Goal: Check status: Check status

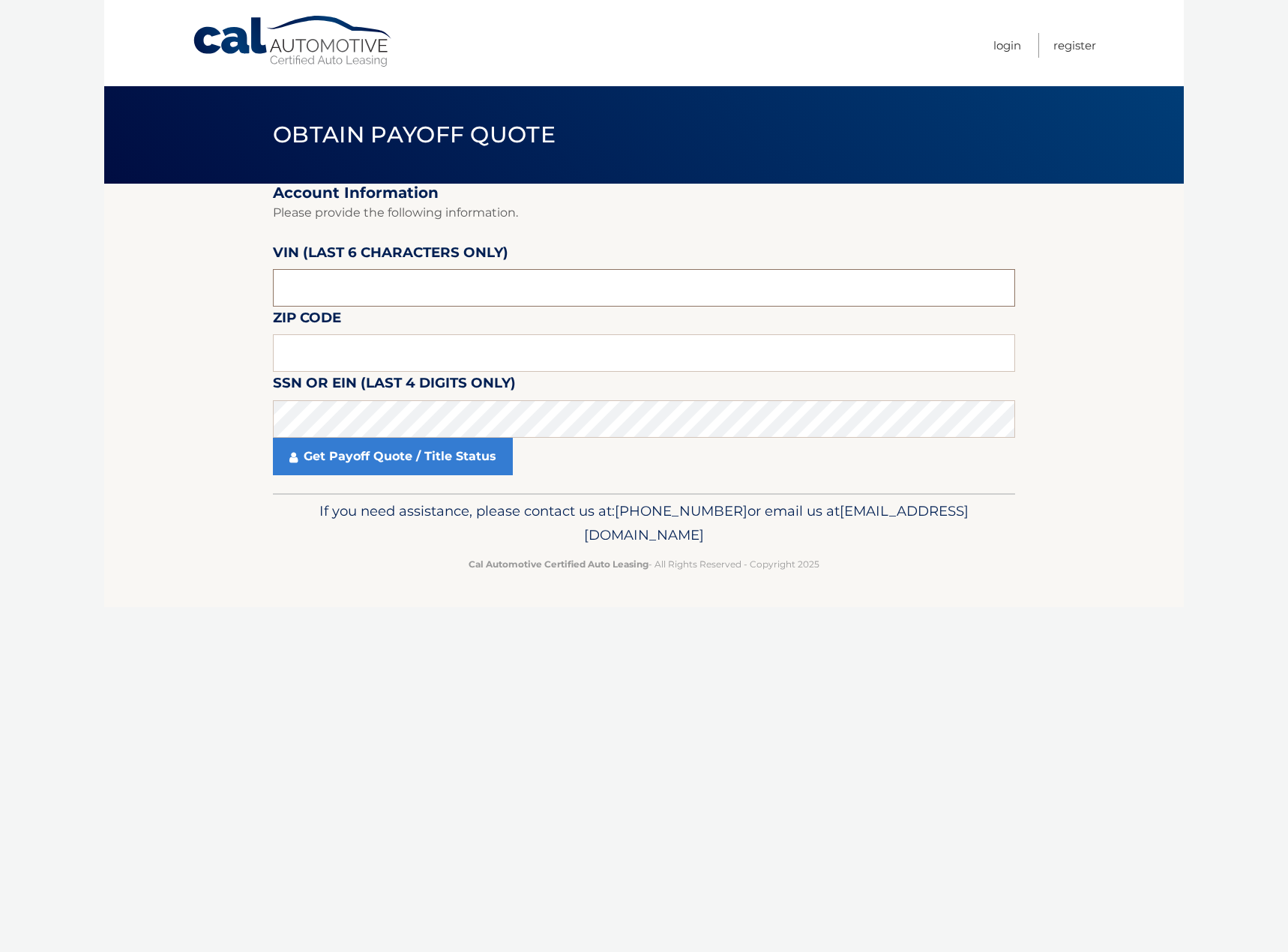
click at [379, 286] on input "text" at bounding box center [644, 288] width 742 height 38
type input "L*****"
type input "536302"
click at [460, 348] on input "text" at bounding box center [644, 353] width 742 height 38
click at [440, 342] on input "text" at bounding box center [644, 353] width 742 height 38
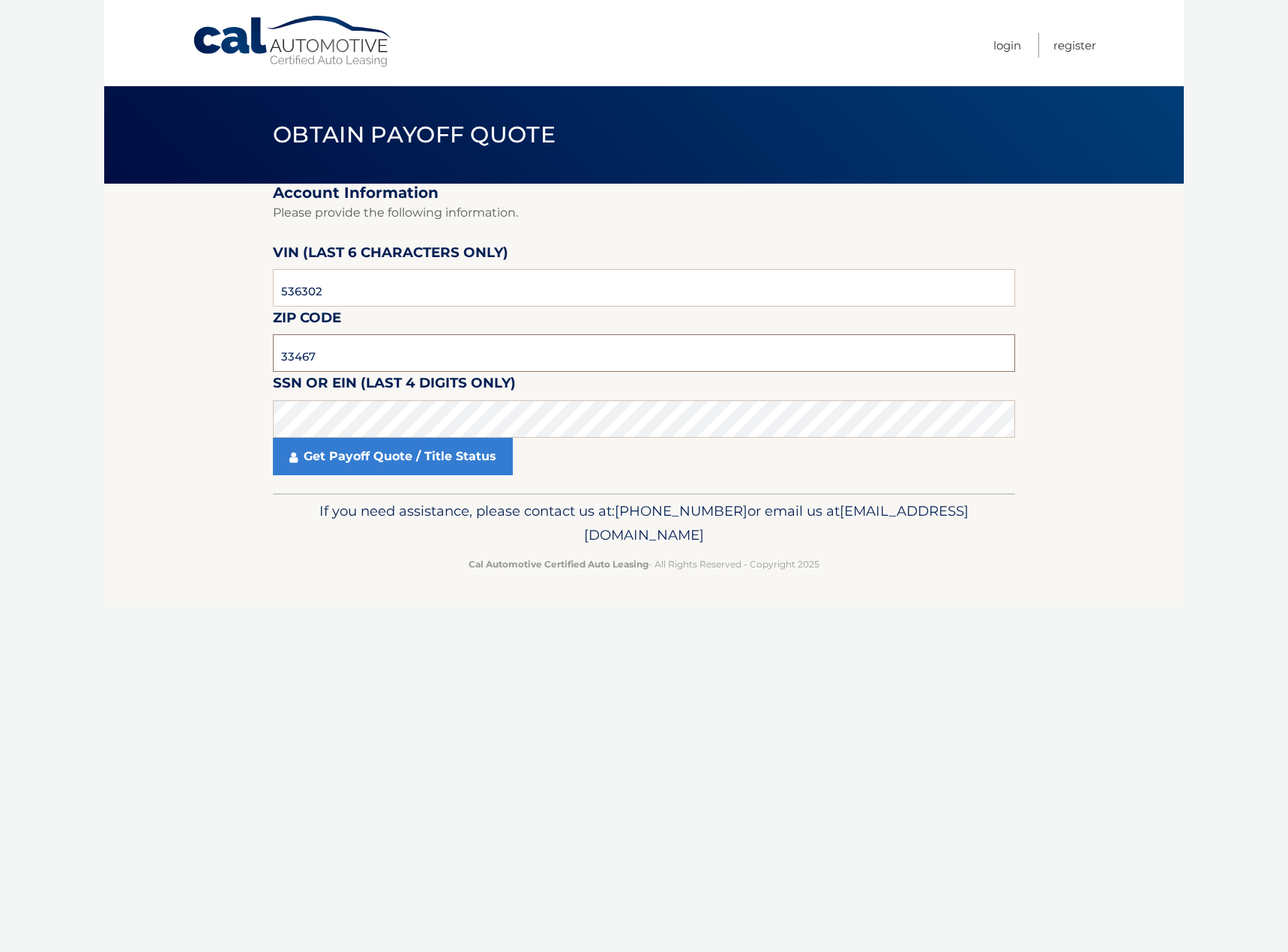
type input "33467"
click at [454, 458] on link "Get Payoff Quote / Title Status" at bounding box center [392, 456] width 240 height 38
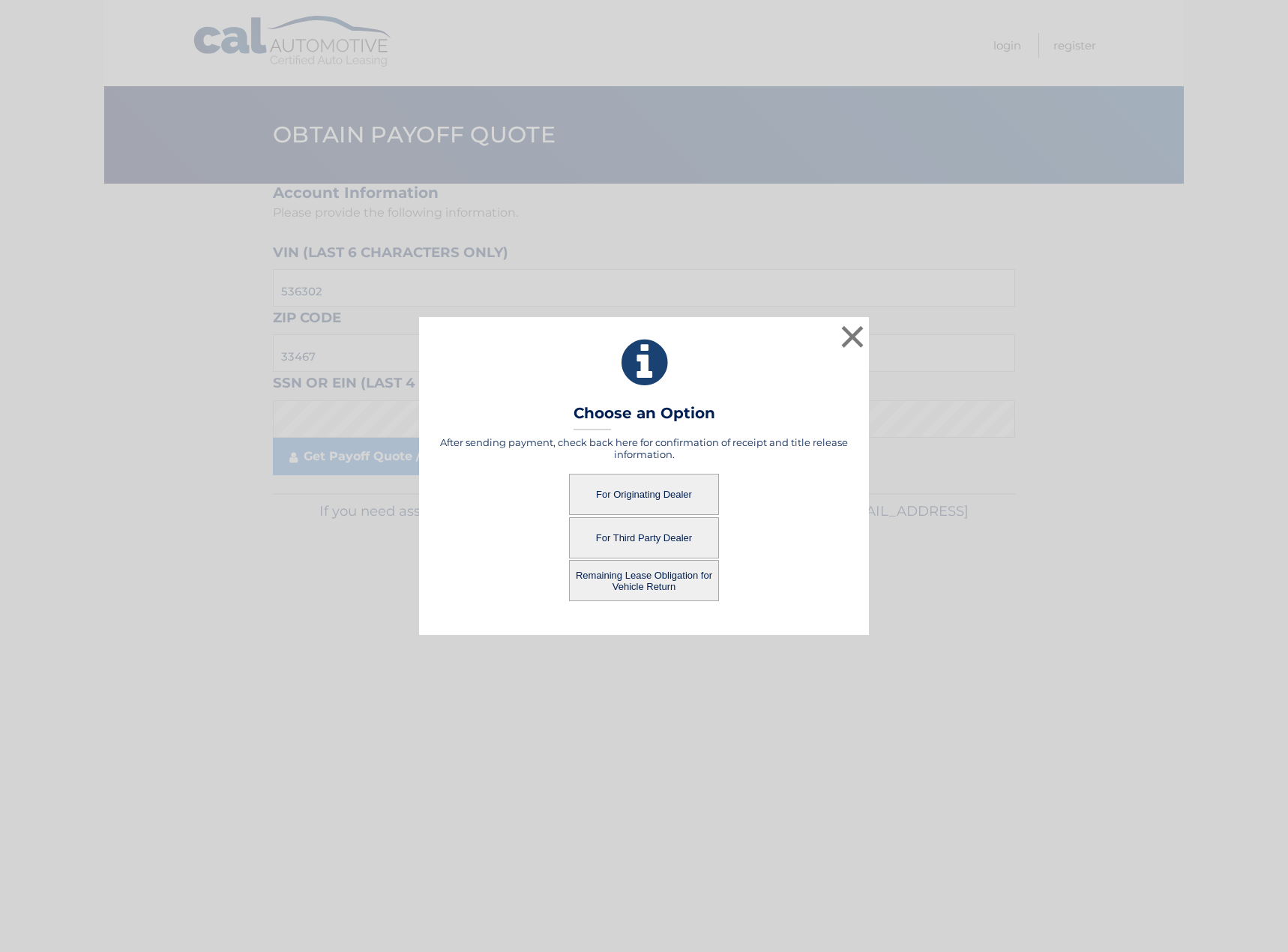
click at [665, 492] on button "For Originating Dealer" at bounding box center [644, 494] width 150 height 41
click at [647, 493] on button "For Originating Dealer" at bounding box center [644, 494] width 150 height 41
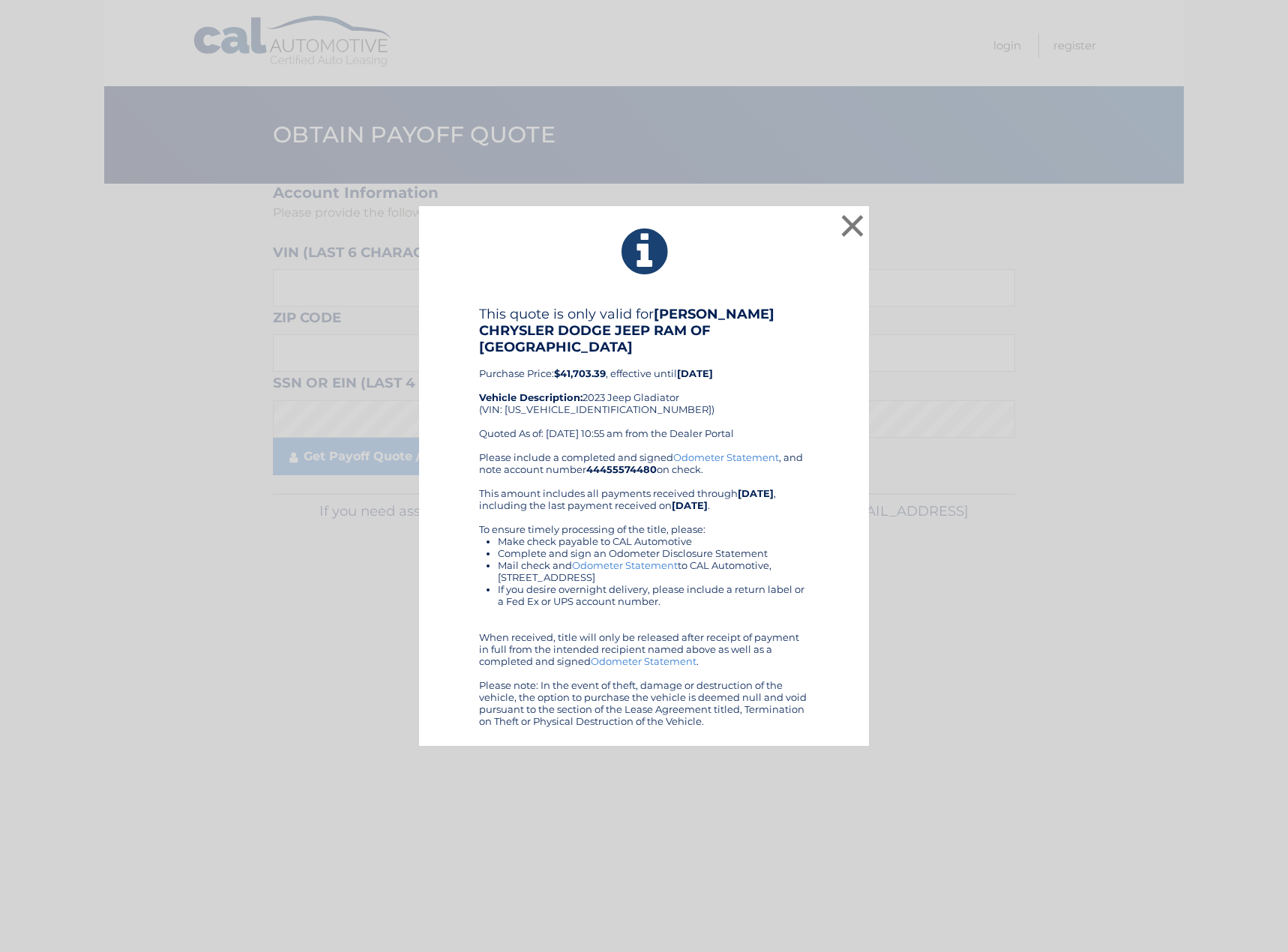
click at [1016, 783] on div "× This quote is only valid for [PERSON_NAME] CHRYSLER DODGE JEEP RAM OF [GEOGRA…" at bounding box center [644, 476] width 1288 height 952
